Goal: Feedback & Contribution: Contribute content

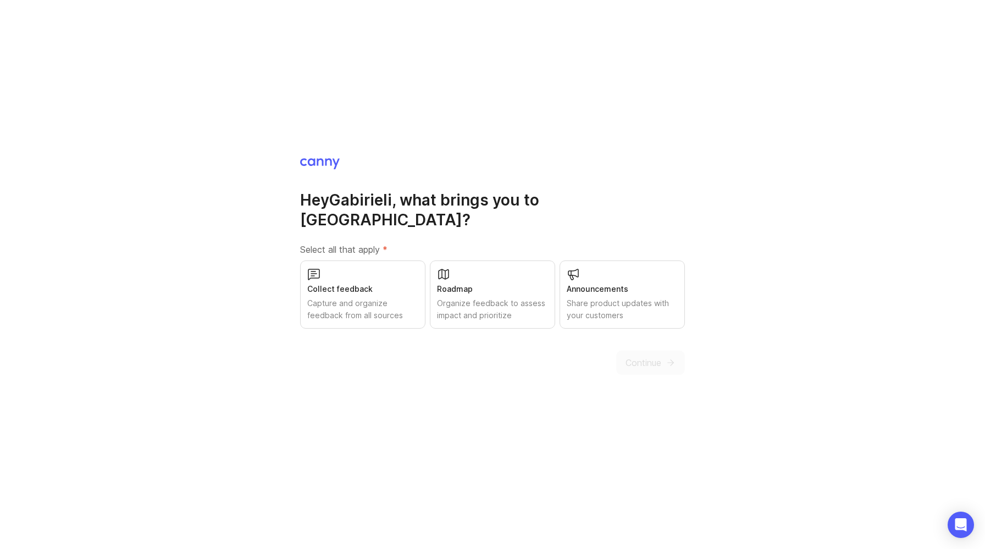
click at [385, 283] on div "Collect feedback" at bounding box center [362, 289] width 111 height 12
click at [668, 358] on icon "submit" at bounding box center [671, 363] width 10 height 10
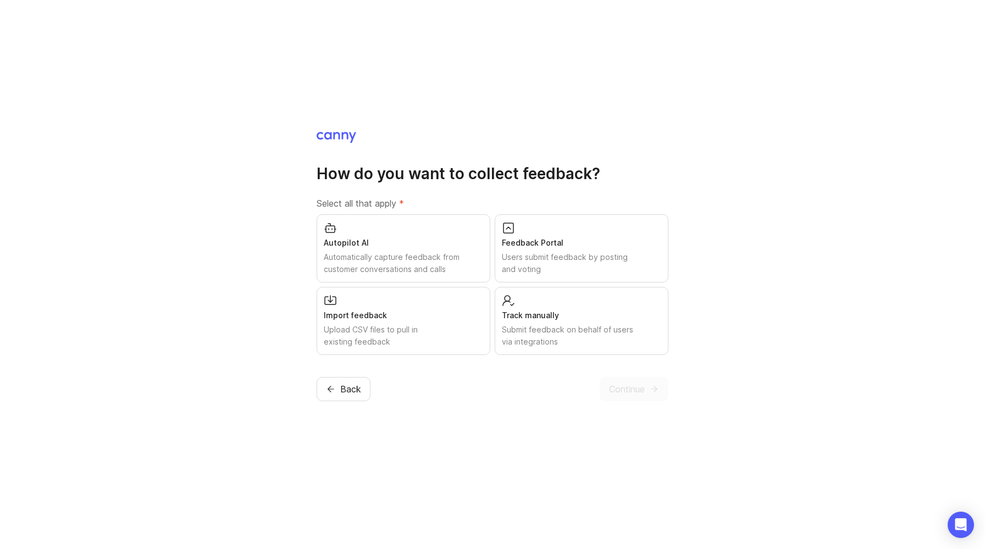
click at [618, 250] on div "Feedback Portal Users submit feedback by posting and voting" at bounding box center [582, 248] width 174 height 68
click at [615, 387] on span "Continue" at bounding box center [627, 389] width 36 height 13
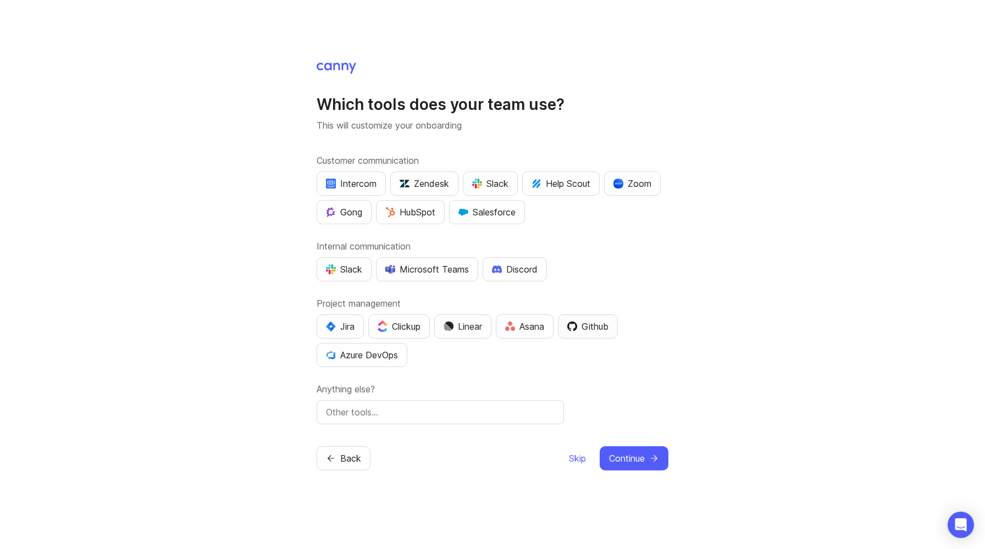
click at [618, 329] on button "Github" at bounding box center [588, 326] width 60 height 24
click at [624, 445] on div "Which tools does your team use? This will customize your onboarding Customer co…" at bounding box center [493, 266] width 352 height 409
click at [629, 454] on span "Continue" at bounding box center [627, 458] width 36 height 13
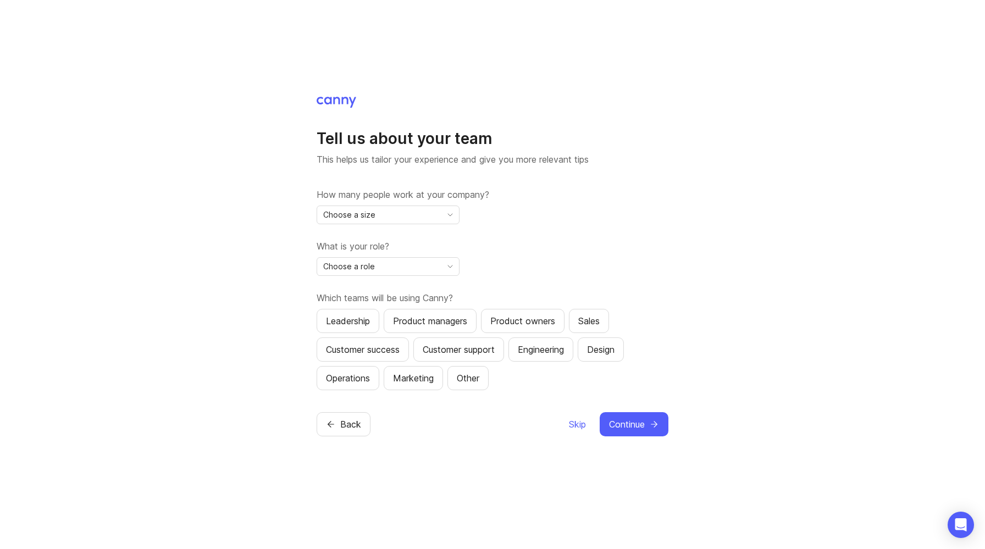
click at [447, 215] on icon "toggle icon" at bounding box center [450, 214] width 18 height 9
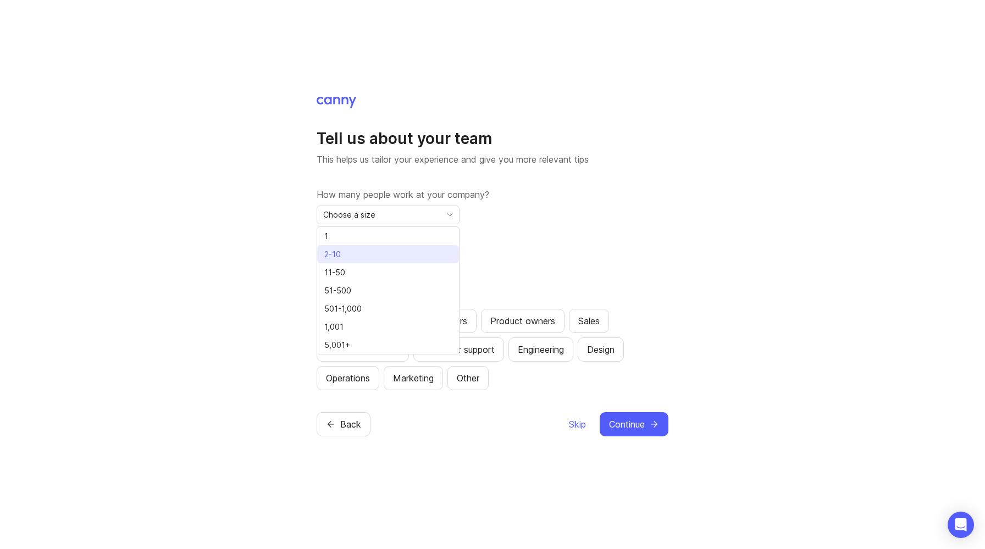
click at [373, 255] on li "2-10" at bounding box center [388, 254] width 142 height 18
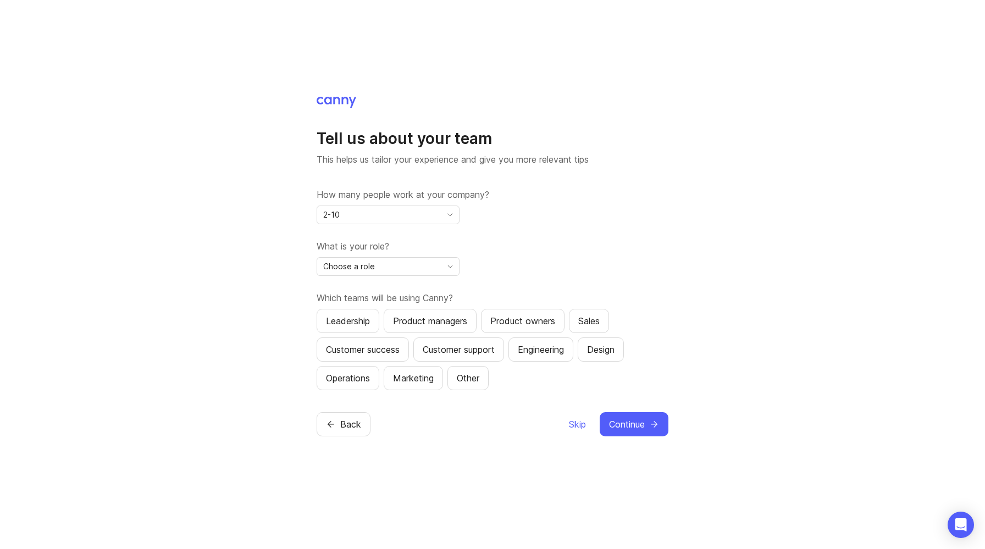
click at [434, 269] on div "Choose a role" at bounding box center [379, 267] width 124 height 18
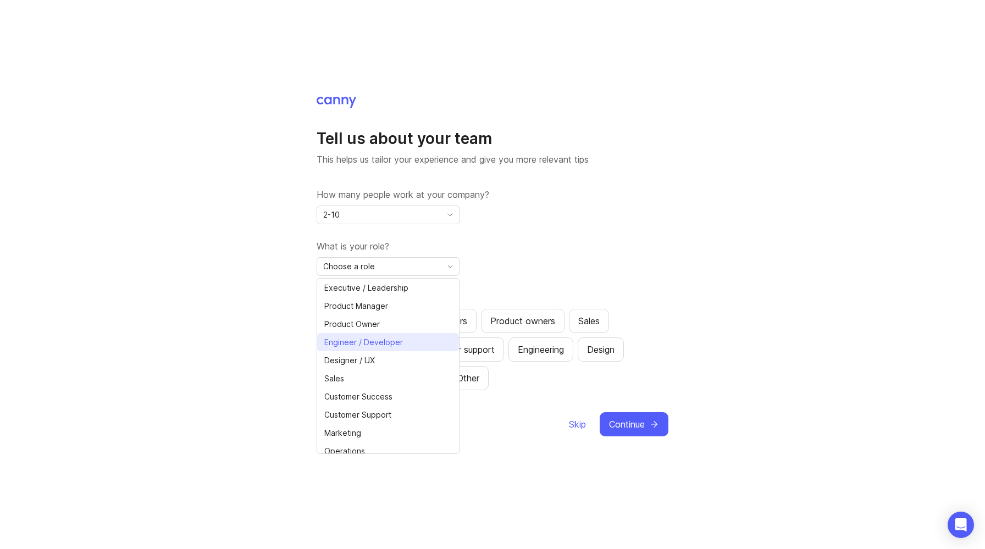
click at [385, 342] on span "Engineer / Developer" at bounding box center [363, 342] width 79 height 12
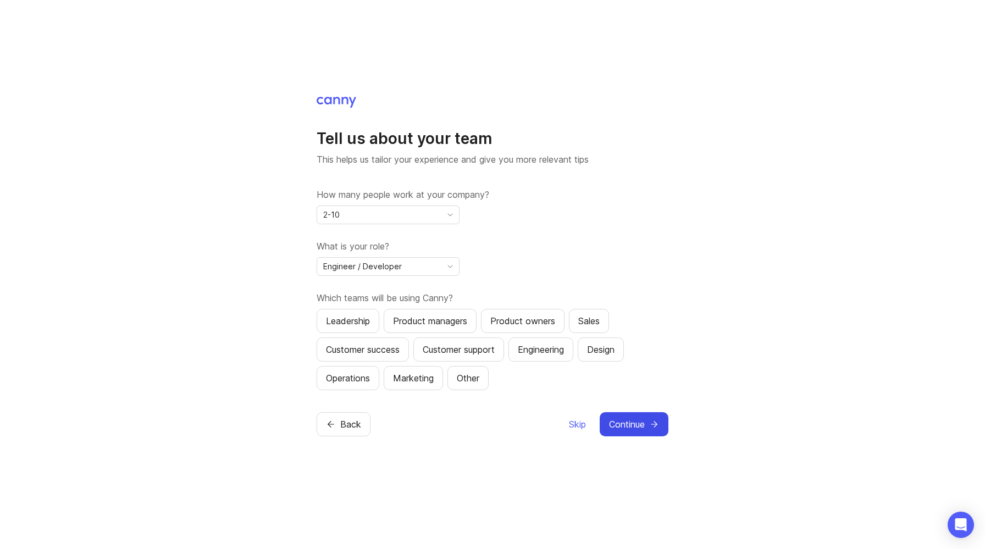
click at [635, 423] on span "Continue" at bounding box center [627, 424] width 36 height 13
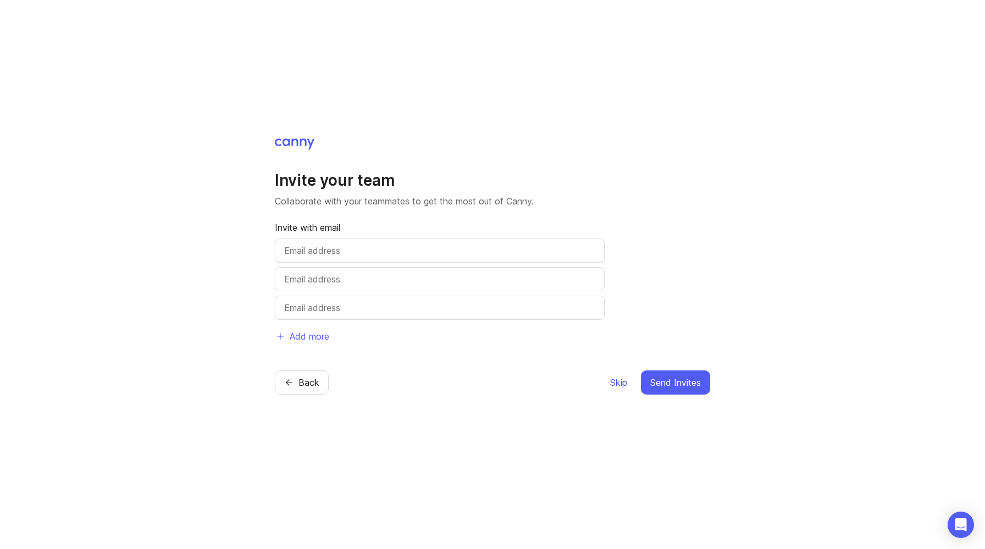
click at [622, 383] on span "Skip" at bounding box center [618, 382] width 17 height 13
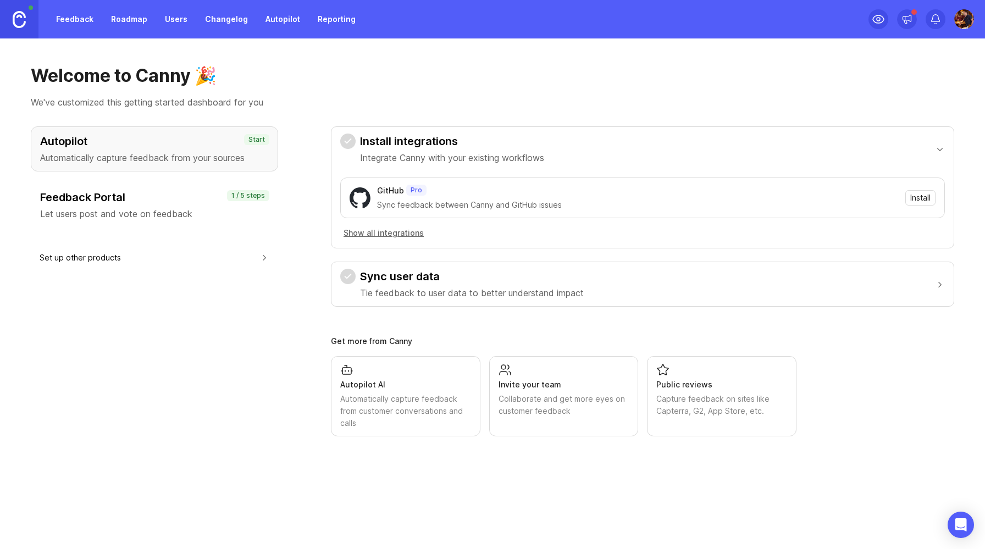
click at [202, 204] on h3 "Feedback Portal" at bounding box center [154, 197] width 229 height 15
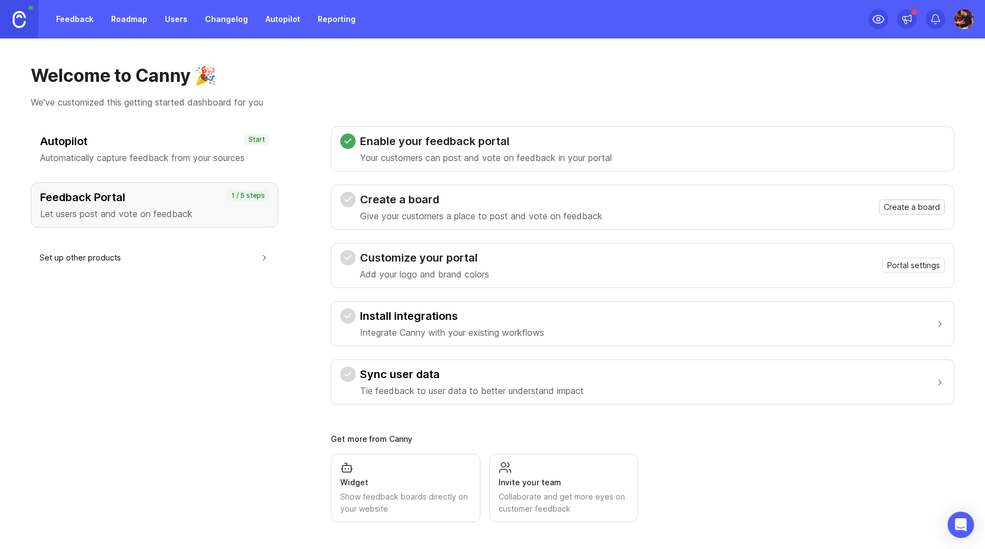
click at [906, 206] on span "Create a board" at bounding box center [912, 207] width 56 height 11
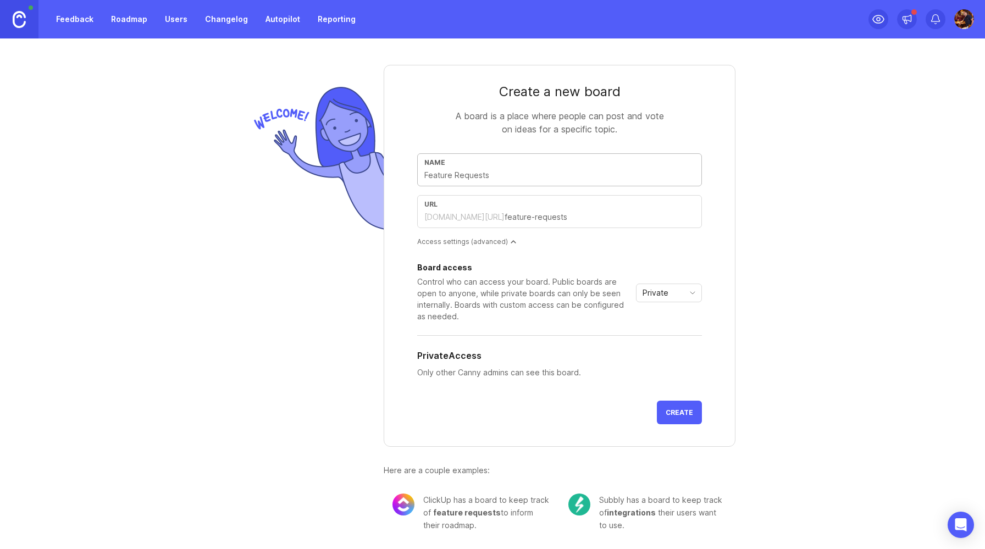
click at [494, 179] on input "text" at bounding box center [559, 175] width 270 height 12
type input "F"
type input "f"
type input "Fe"
type input "fe"
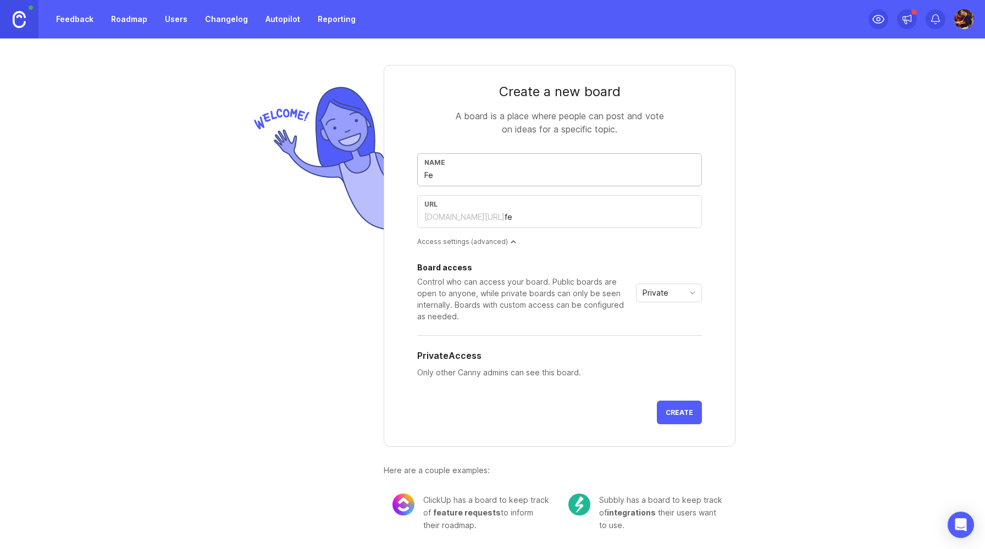
type input "Fea"
type input "fea"
type input "Feat"
type input "feat"
type input "Featu"
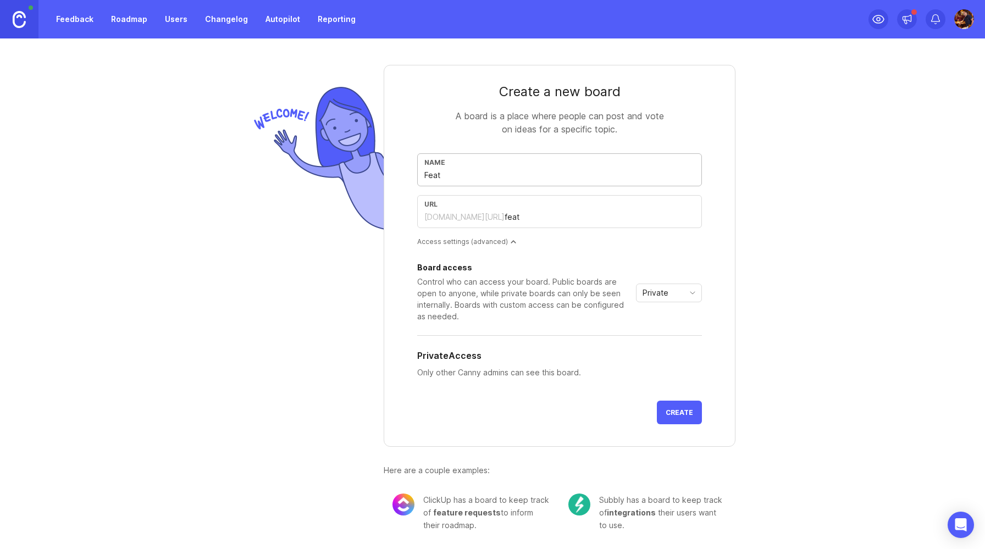
type input "featu"
type input "Featur"
type input "featur"
type input "Feature"
type input "feature"
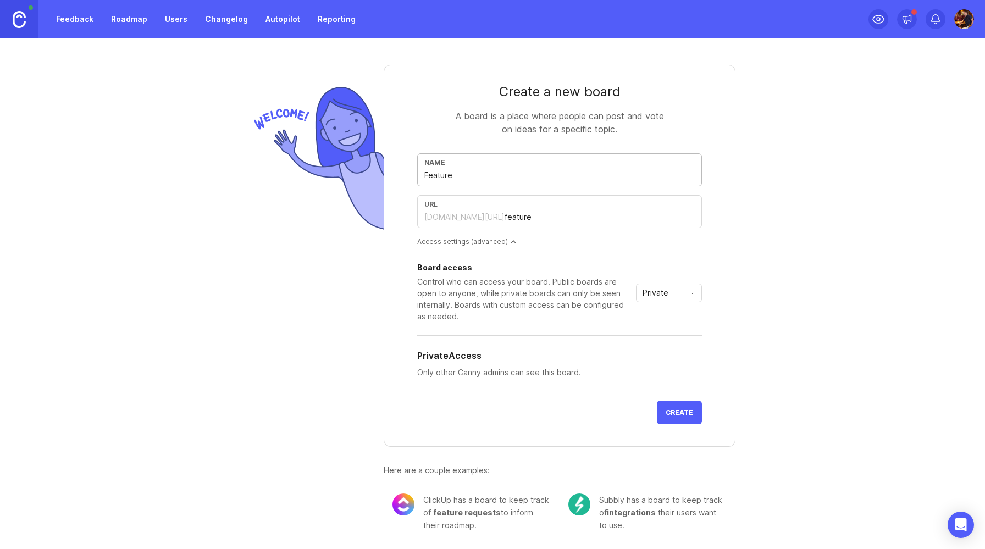
type input "Feature R"
type input "feature-r"
type input "Feature Re"
type input "feature-re"
type input "Feature Req"
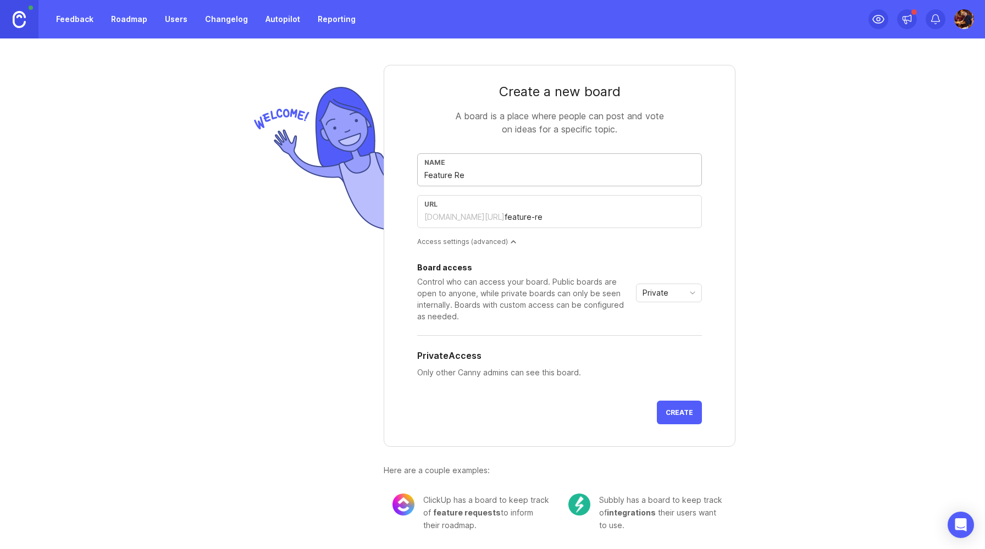
type input "feature-req"
type input "Feature Requ"
type input "feature-requ"
type input "Feature Reque"
type input "feature-reque"
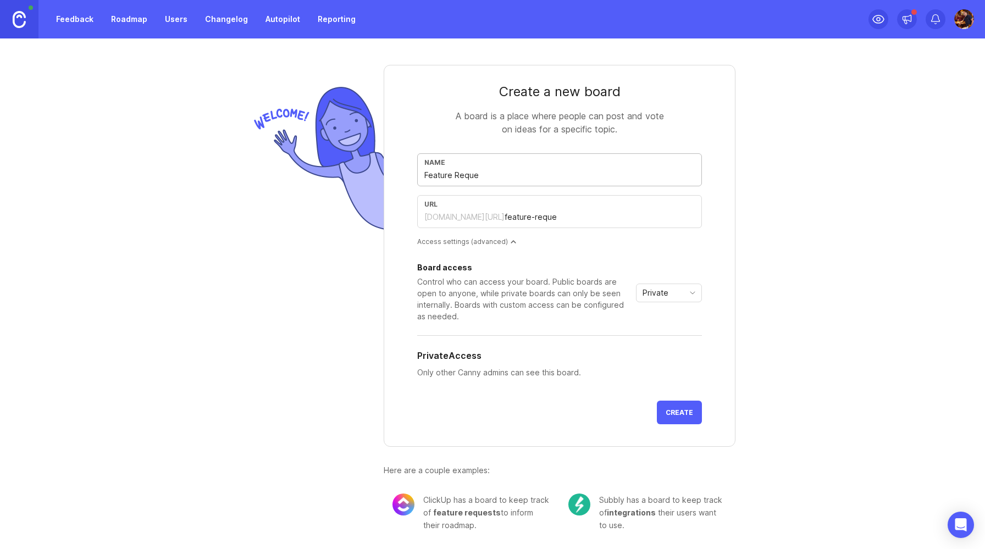
type input "Feature Reques"
type input "feature-reques"
type input "Feature Request"
type input "feature-request"
type input "Feature Requests"
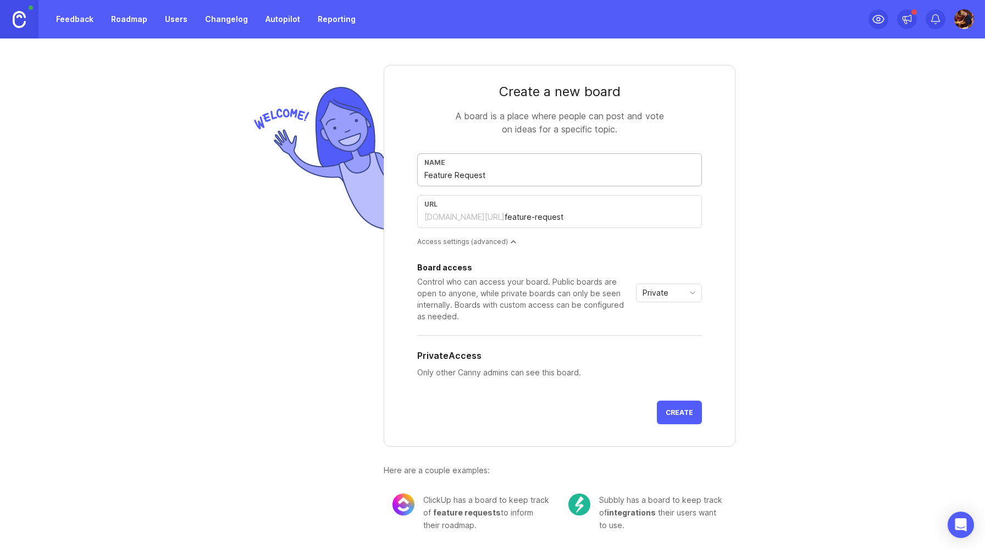
type input "feature-requests"
type input "Feature Requests"
click at [678, 293] on div "Private" at bounding box center [659, 293] width 47 height 18
click at [660, 329] on span "Public" at bounding box center [655, 332] width 22 height 12
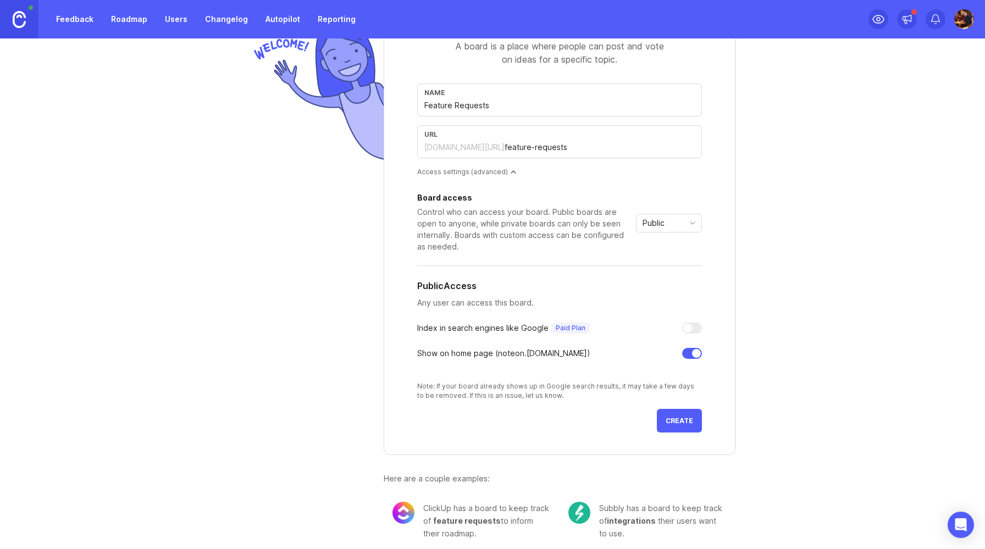
scroll to position [77, 0]
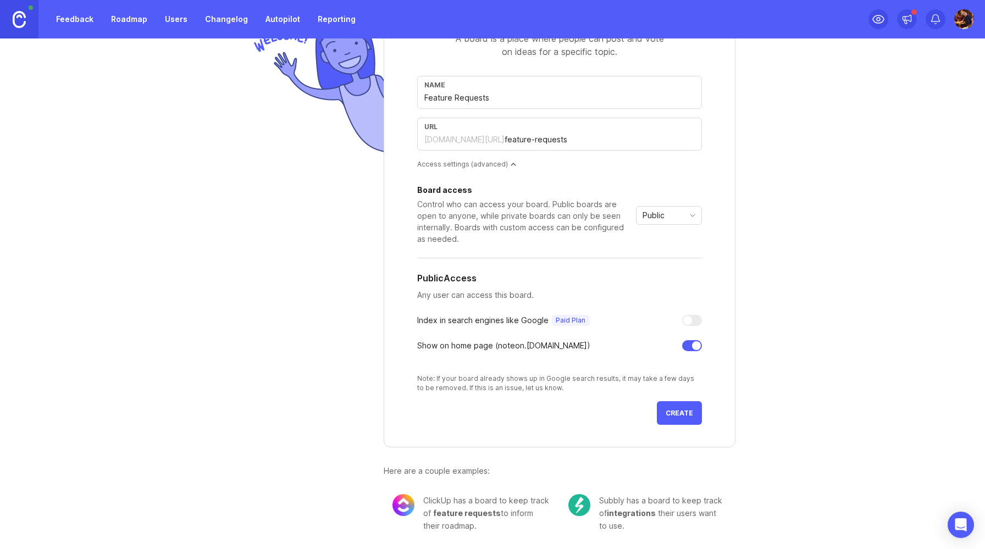
click at [682, 407] on button "Create" at bounding box center [679, 413] width 45 height 24
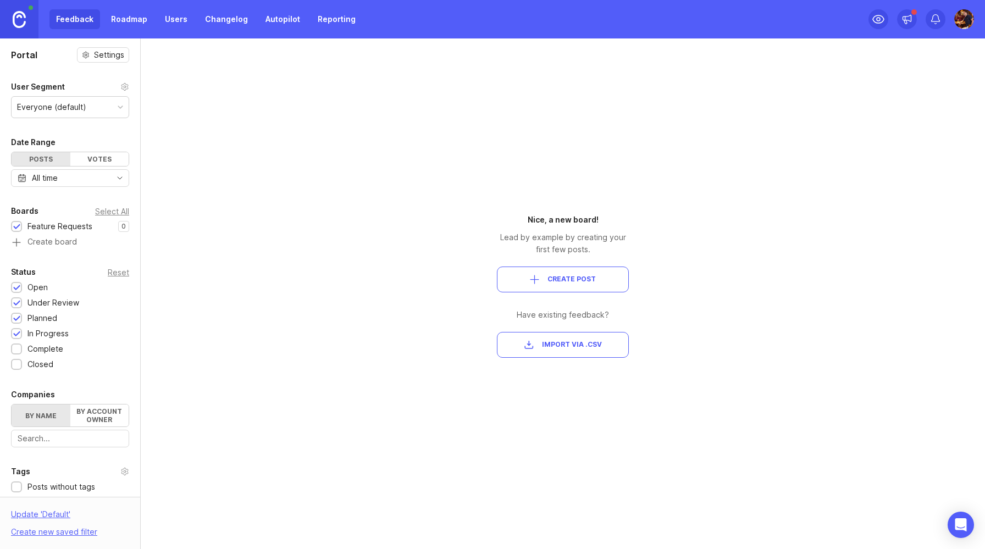
click at [612, 280] on span "Create Post" at bounding box center [562, 279] width 113 height 9
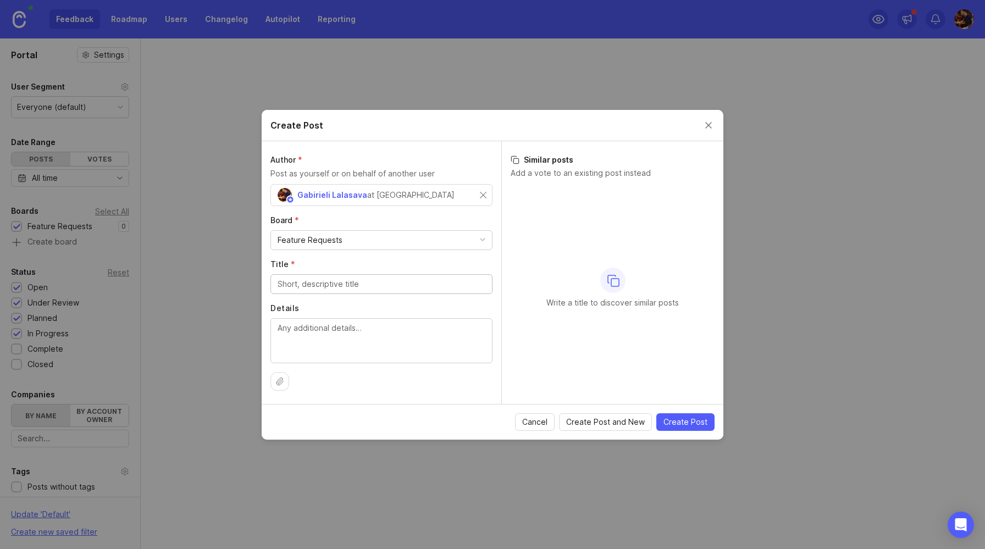
click at [379, 286] on input "Title *" at bounding box center [382, 284] width 208 height 12
type input "Noteon Space Feature Requests"
click at [344, 338] on textarea "Details" at bounding box center [382, 340] width 208 height 36
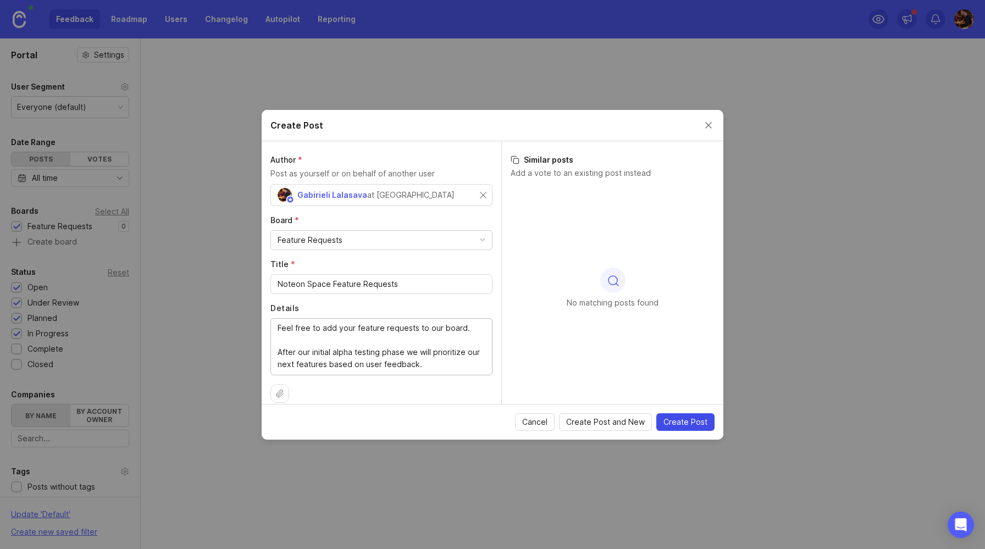
type textarea "Feel free to add your feature requests to our board. After our initial alpha te…"
click at [680, 417] on span "Create Post" at bounding box center [685, 422] width 44 height 11
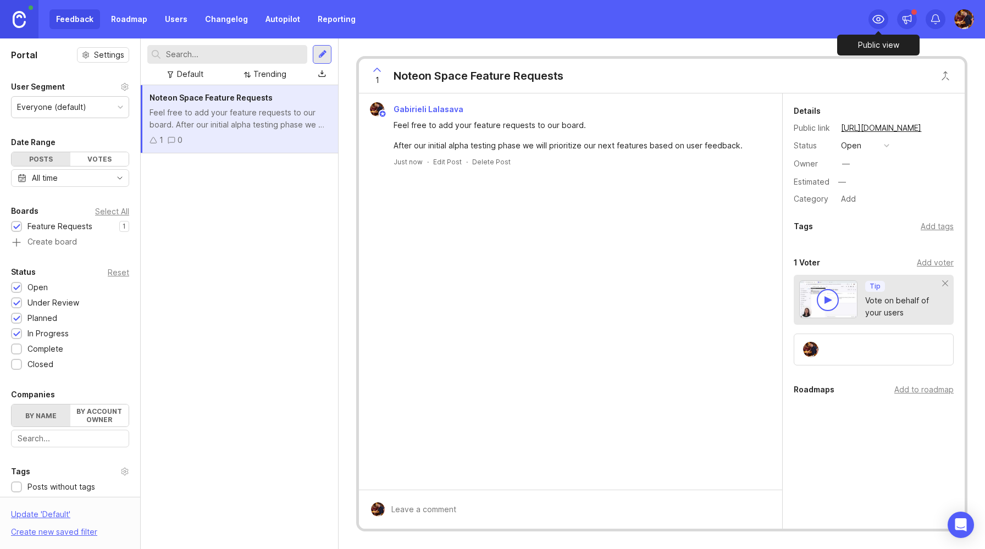
click at [880, 20] on icon at bounding box center [878, 19] width 13 height 13
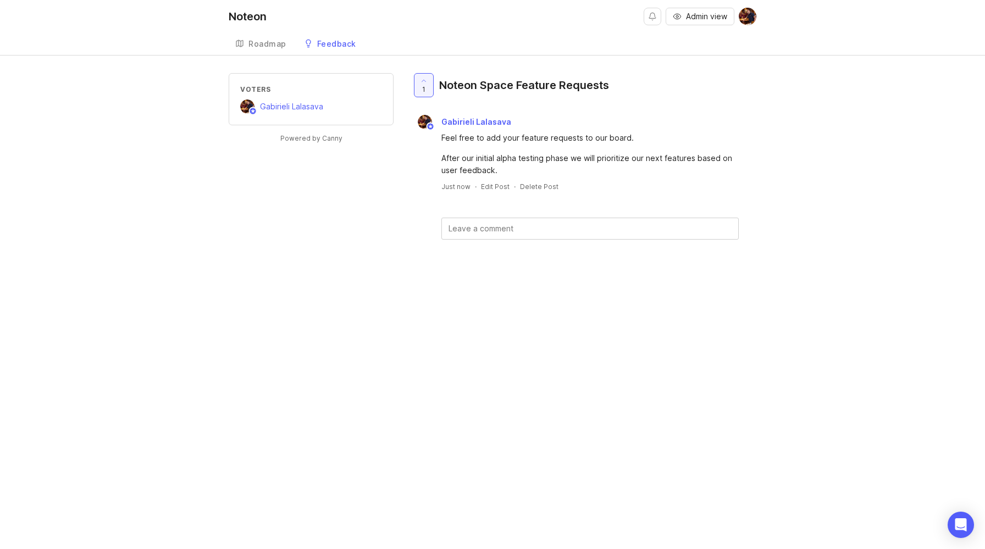
click at [263, 41] on div "Roadmap" at bounding box center [267, 44] width 38 height 8
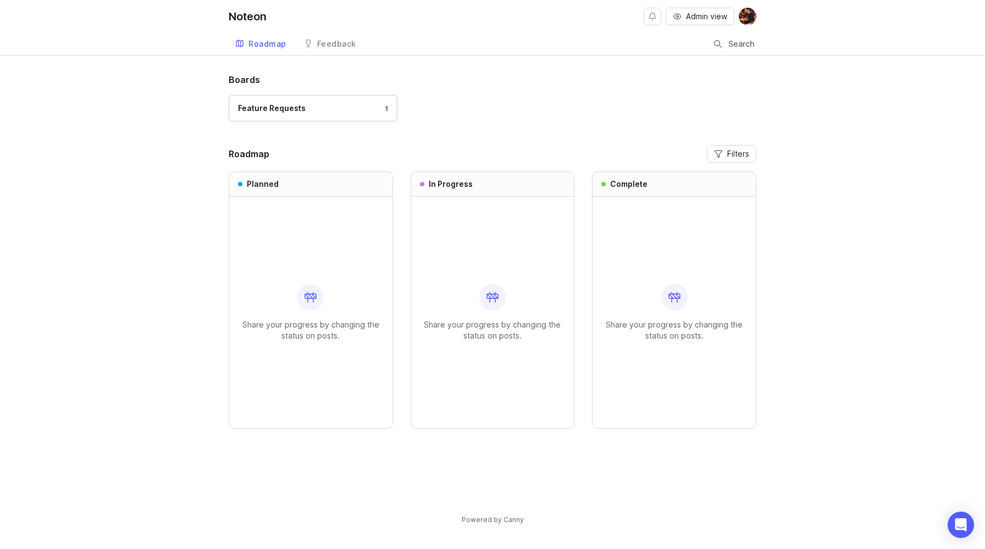
click at [322, 48] on div "Feedback" at bounding box center [336, 44] width 39 height 8
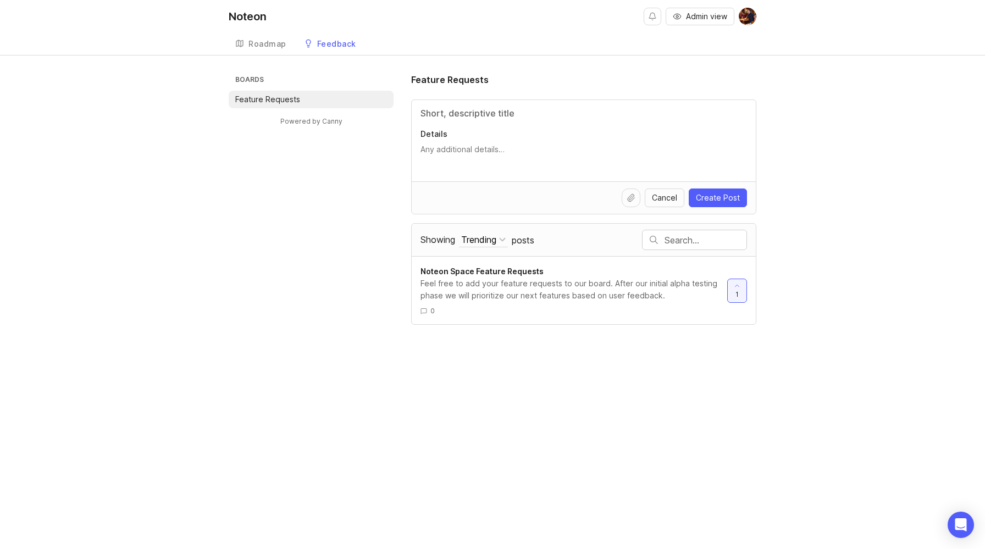
click at [435, 137] on p "Details" at bounding box center [583, 134] width 326 height 11
click at [435, 144] on textarea "Details" at bounding box center [583, 155] width 326 height 22
click at [452, 112] on input "Title" at bounding box center [583, 113] width 326 height 13
click at [736, 285] on icon at bounding box center [737, 286] width 8 height 8
click at [733, 286] on icon at bounding box center [737, 286] width 8 height 8
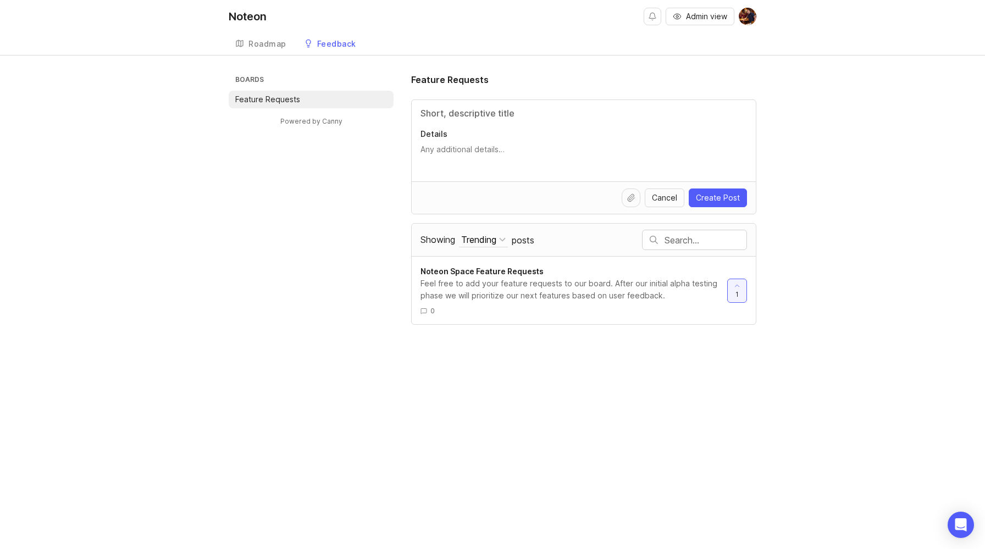
click at [806, 97] on div "Boards Feature Requests Powered by Canny Feature Requests Details Cancel Create…" at bounding box center [492, 199] width 985 height 252
click at [359, 184] on div "Boards Feature Requests Powered by Canny Feature Requests Details Cancel Create…" at bounding box center [493, 199] width 528 height 252
click at [820, 161] on div "Boards Feature Requests Powered by Canny Feature Requests Details Cancel Create…" at bounding box center [492, 199] width 985 height 252
click at [958, 522] on icon "Open Intercom Messenger" at bounding box center [960, 525] width 13 height 14
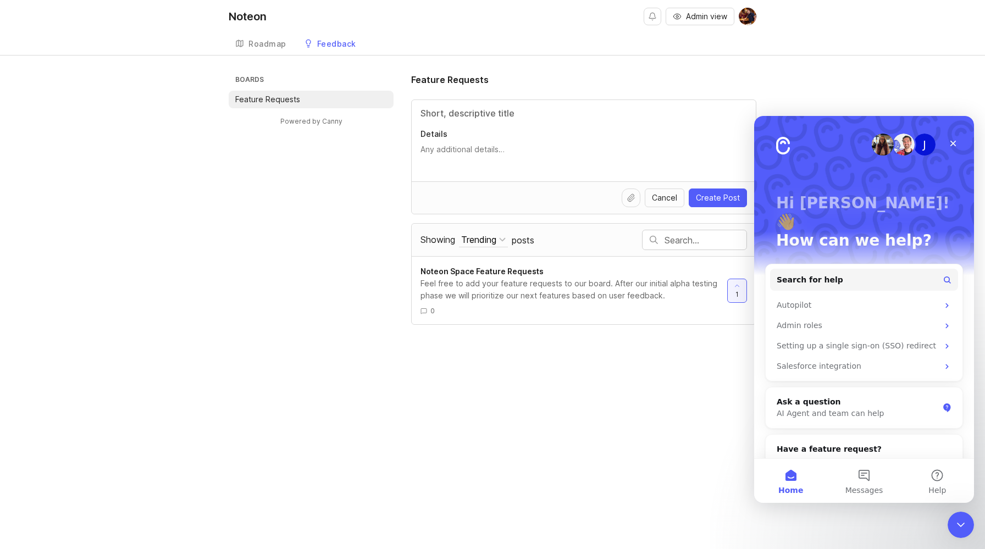
click at [700, 394] on div "Noteon Admin view Create Roadmap Feedback Feature Requests Boards Feature Reque…" at bounding box center [492, 274] width 985 height 549
click at [959, 145] on div "Close" at bounding box center [953, 144] width 20 height 20
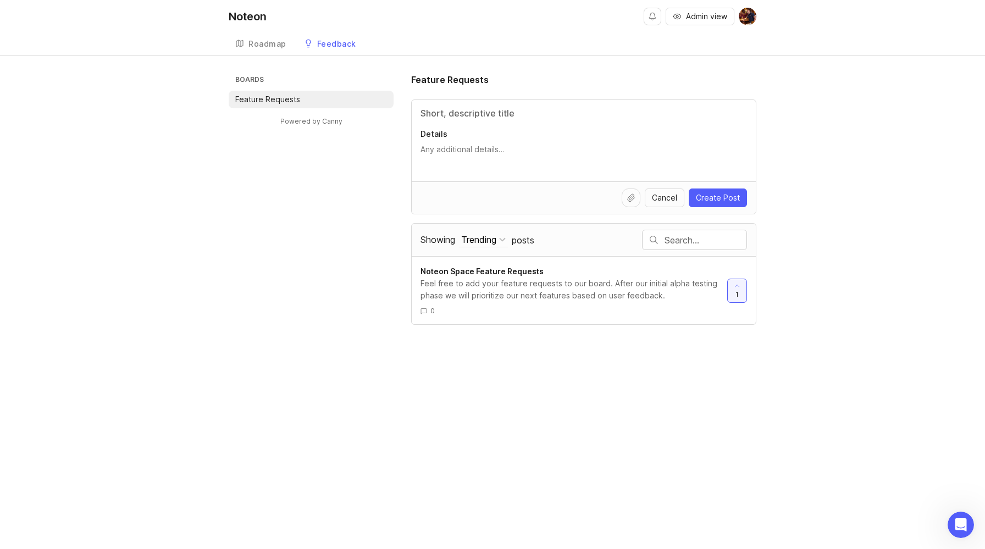
click at [807, 117] on div "Boards Feature Requests Powered by Canny Feature Requests Details Cancel Create…" at bounding box center [492, 199] width 985 height 252
